Goal: Task Accomplishment & Management: Manage account settings

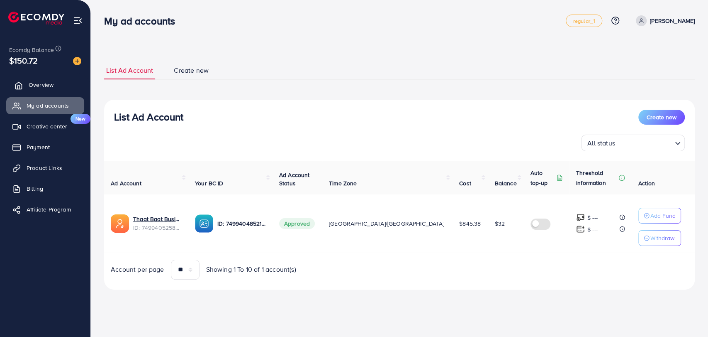
click at [39, 85] on span "Overview" at bounding box center [41, 85] width 25 height 8
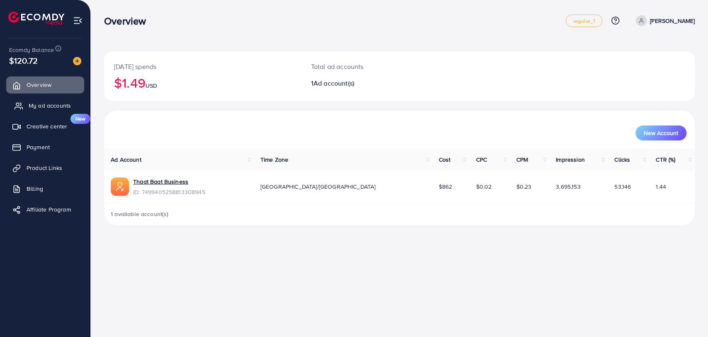
click at [23, 103] on link "My ad accounts" at bounding box center [45, 105] width 78 height 17
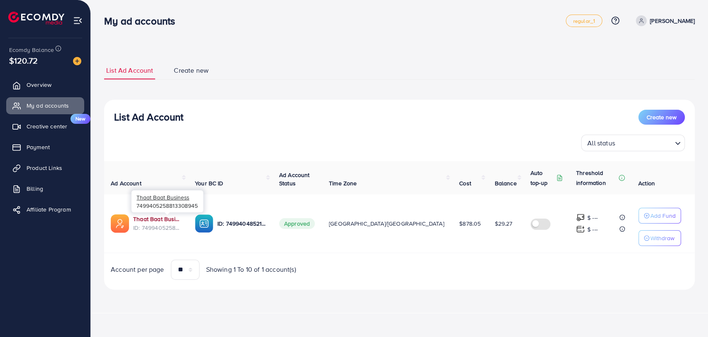
click at [163, 219] on link "Thaat Baat Business" at bounding box center [157, 219] width 49 height 8
